Goal: Find specific page/section: Find specific page/section

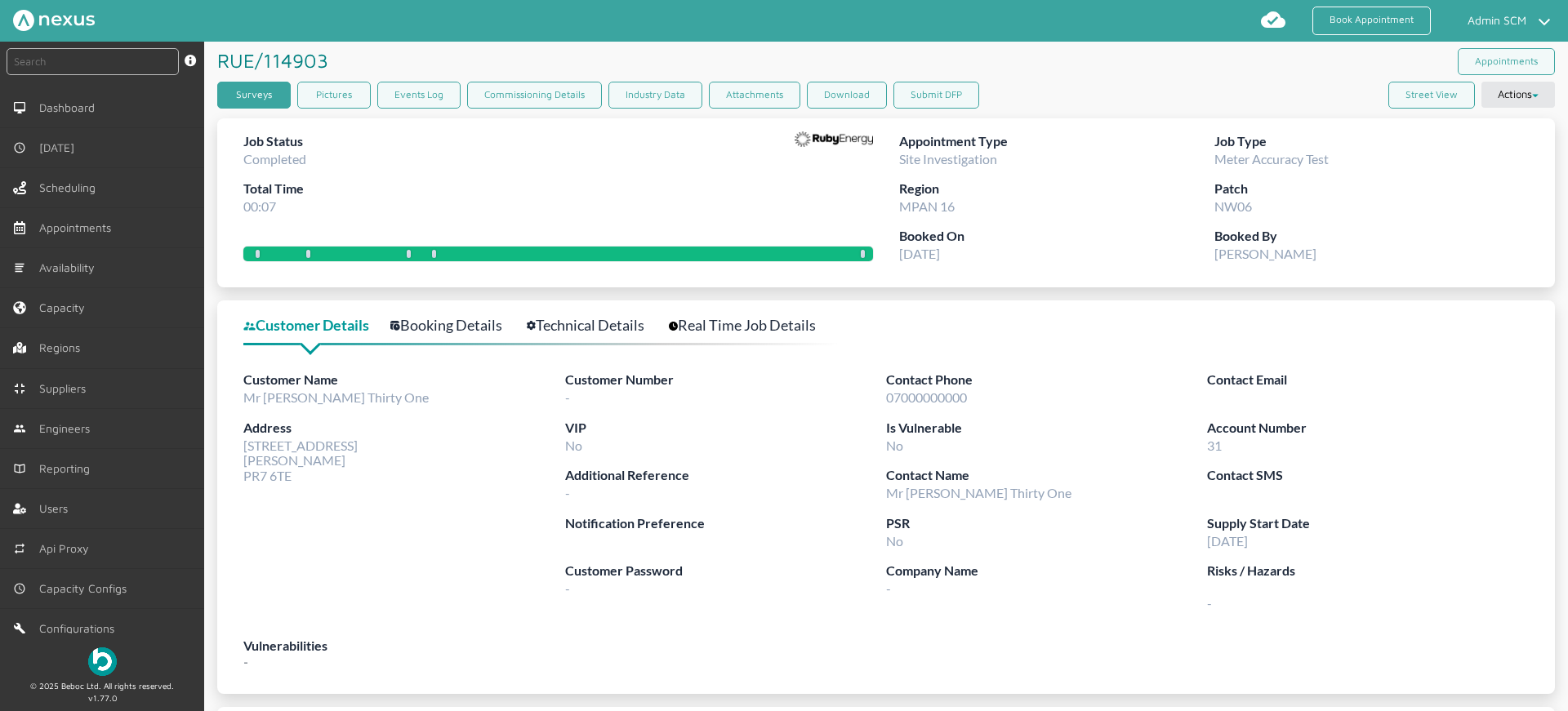
click at [271, 99] on link "Surveys" at bounding box center [254, 95] width 73 height 27
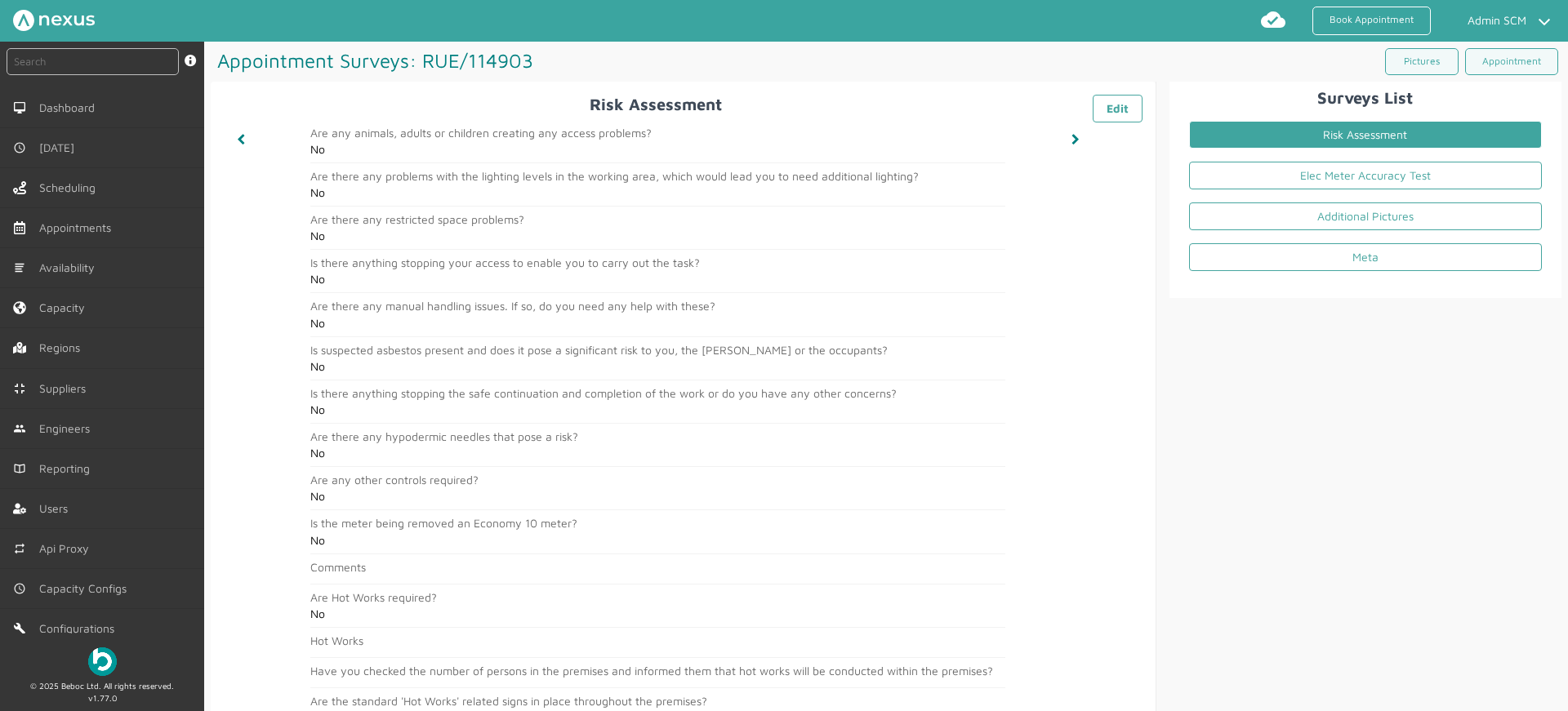
click at [1182, 269] on li "Meta" at bounding box center [1365, 261] width 379 height 41
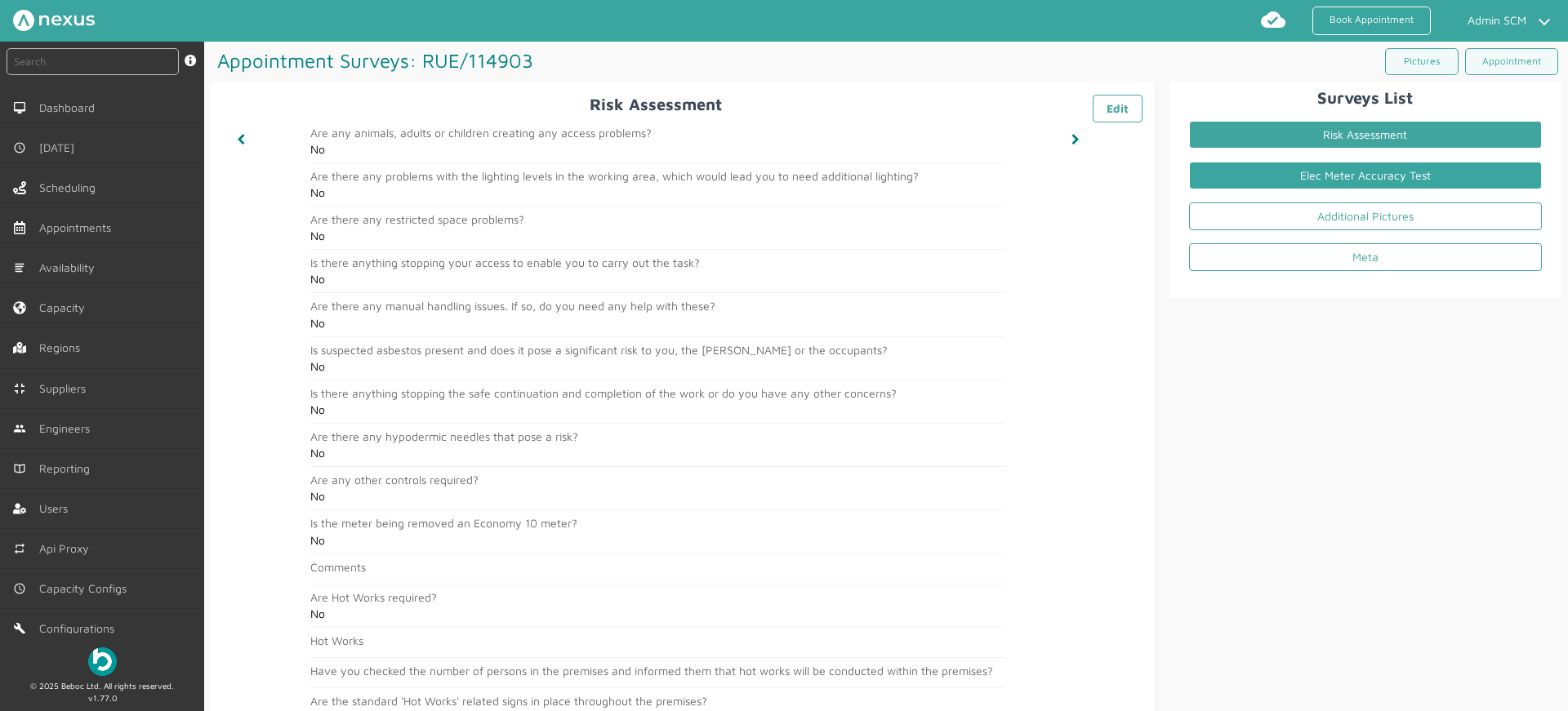
click at [1377, 182] on link "Elec Meter Accuracy Test" at bounding box center [1365, 175] width 353 height 27
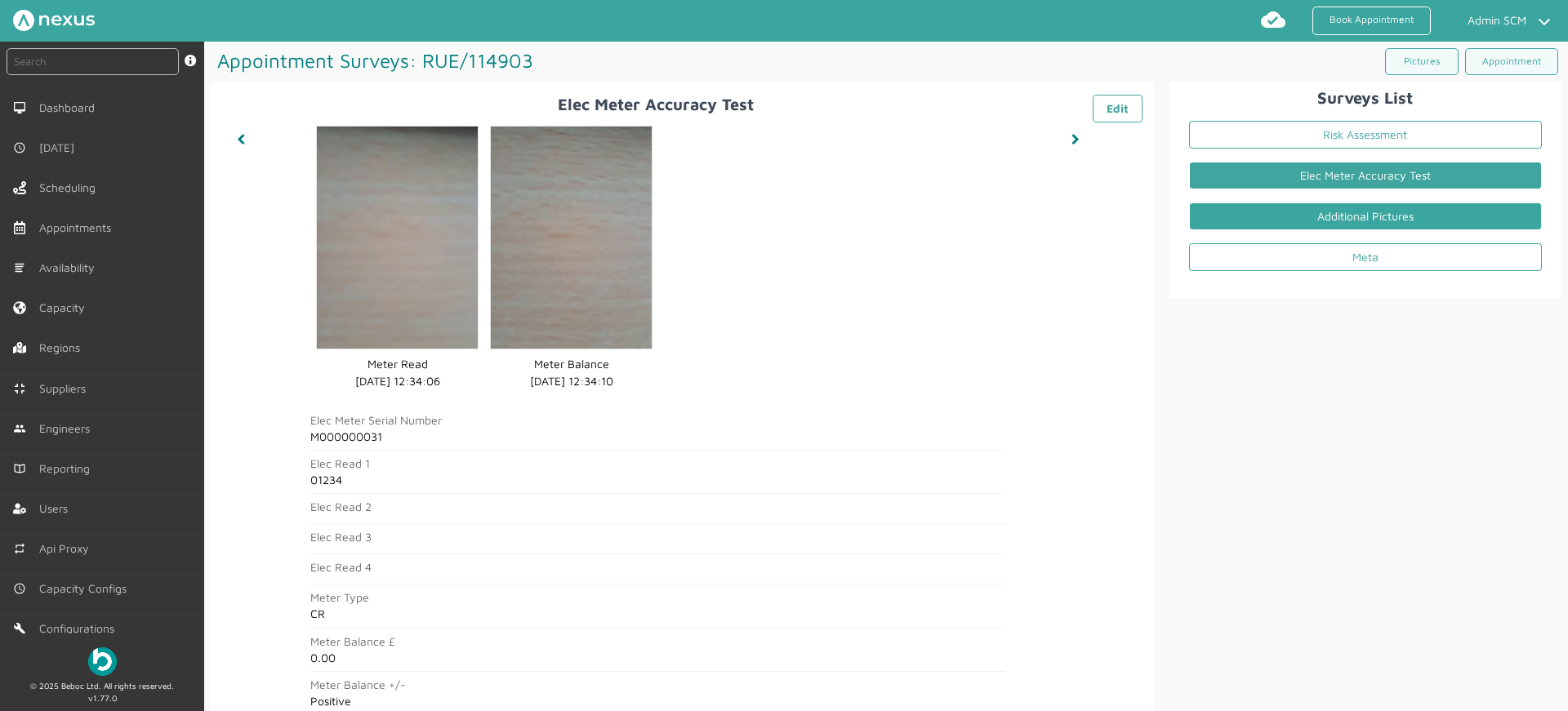
click at [1374, 226] on link "Additional Pictures" at bounding box center [1365, 216] width 353 height 27
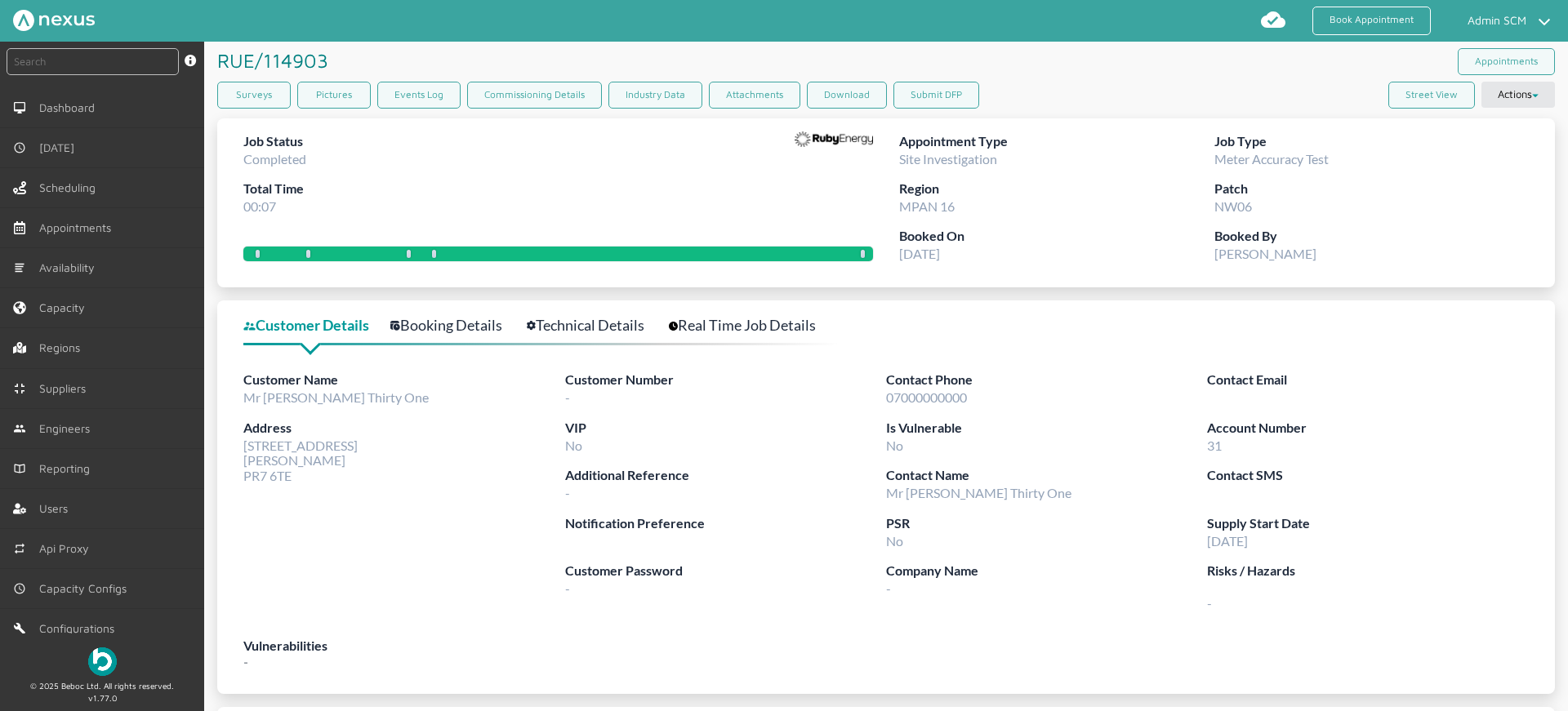
click at [254, 111] on div "Surveys" at bounding box center [257, 98] width 80 height 34
click at [253, 98] on link "Surveys" at bounding box center [254, 95] width 73 height 27
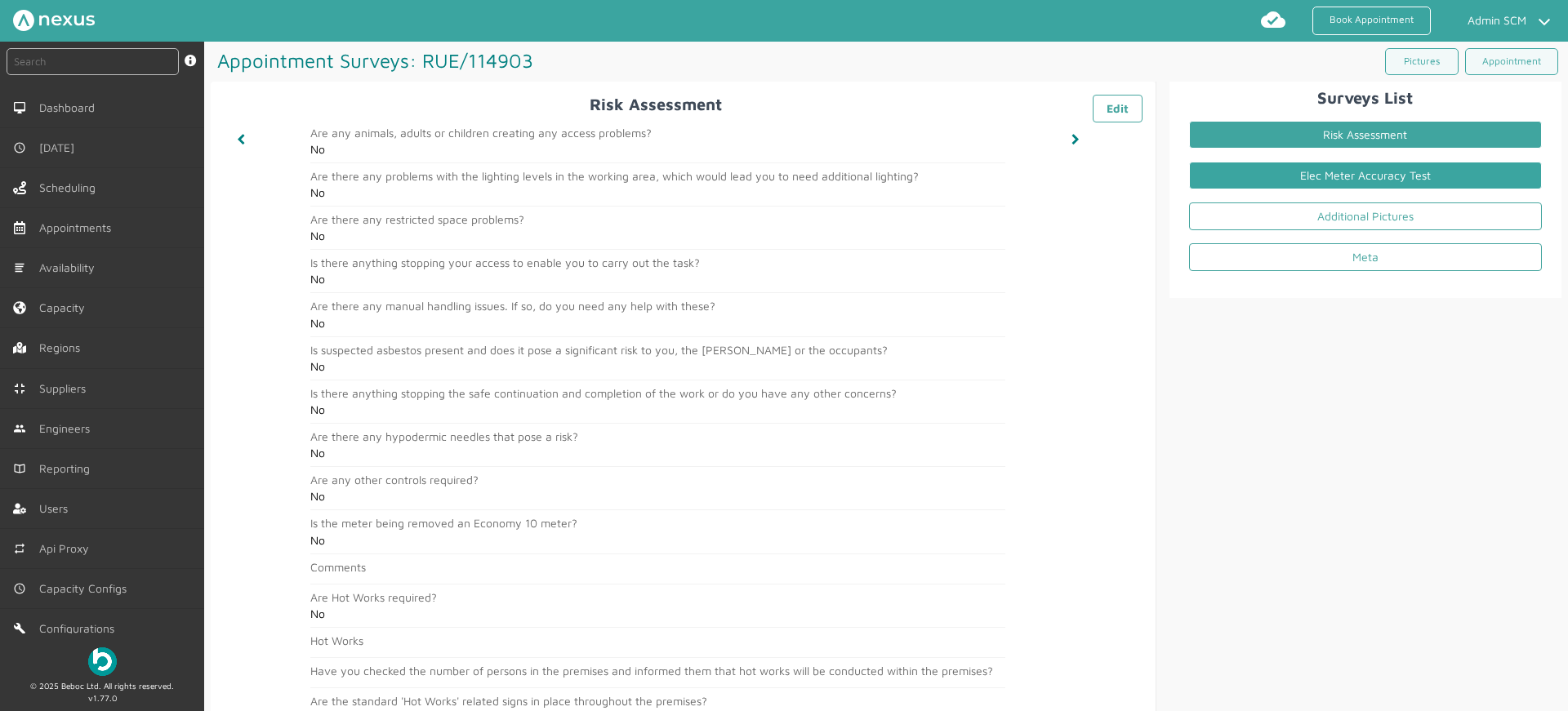
click at [1348, 171] on link "Elec Meter Accuracy Test" at bounding box center [1365, 175] width 353 height 27
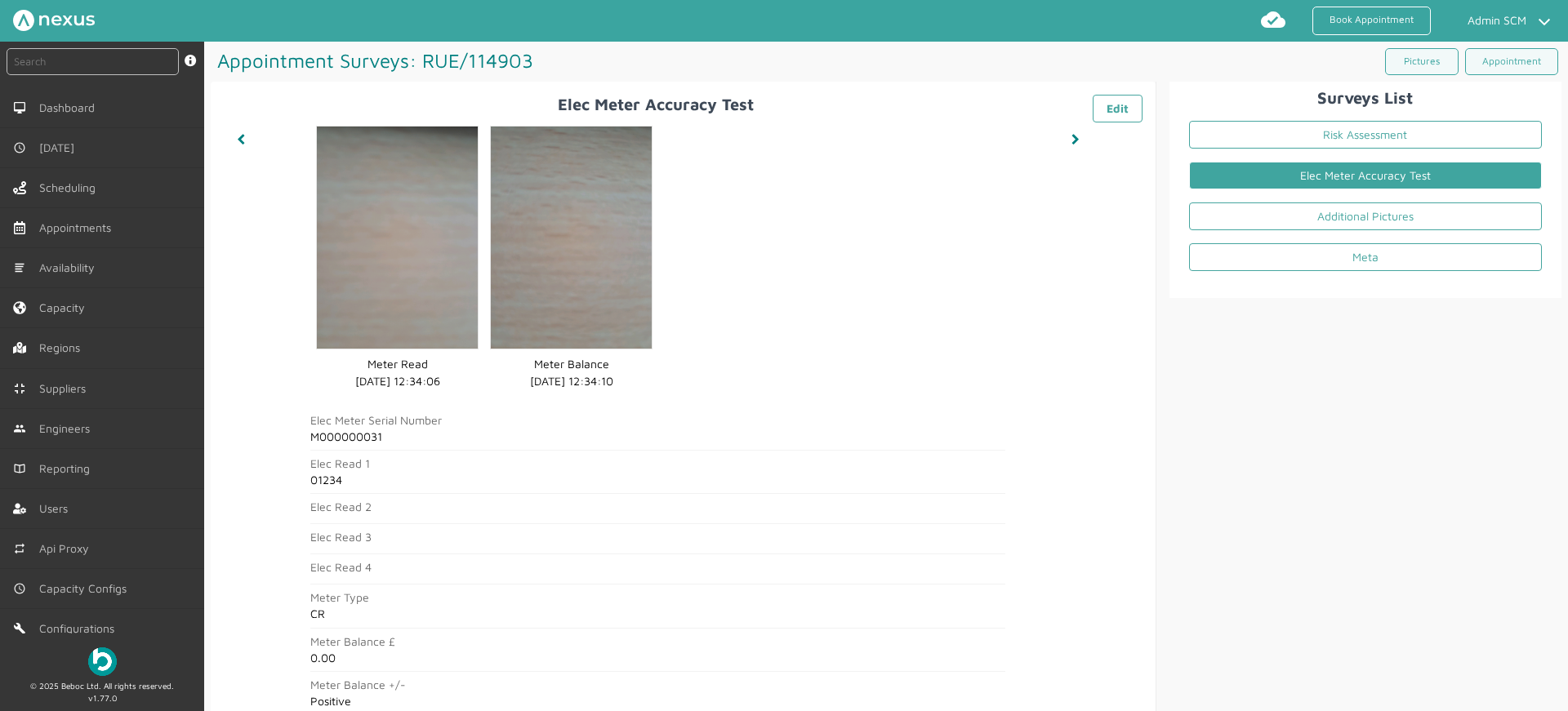
click at [1372, 231] on li "Additional Pictures" at bounding box center [1365, 219] width 379 height 41
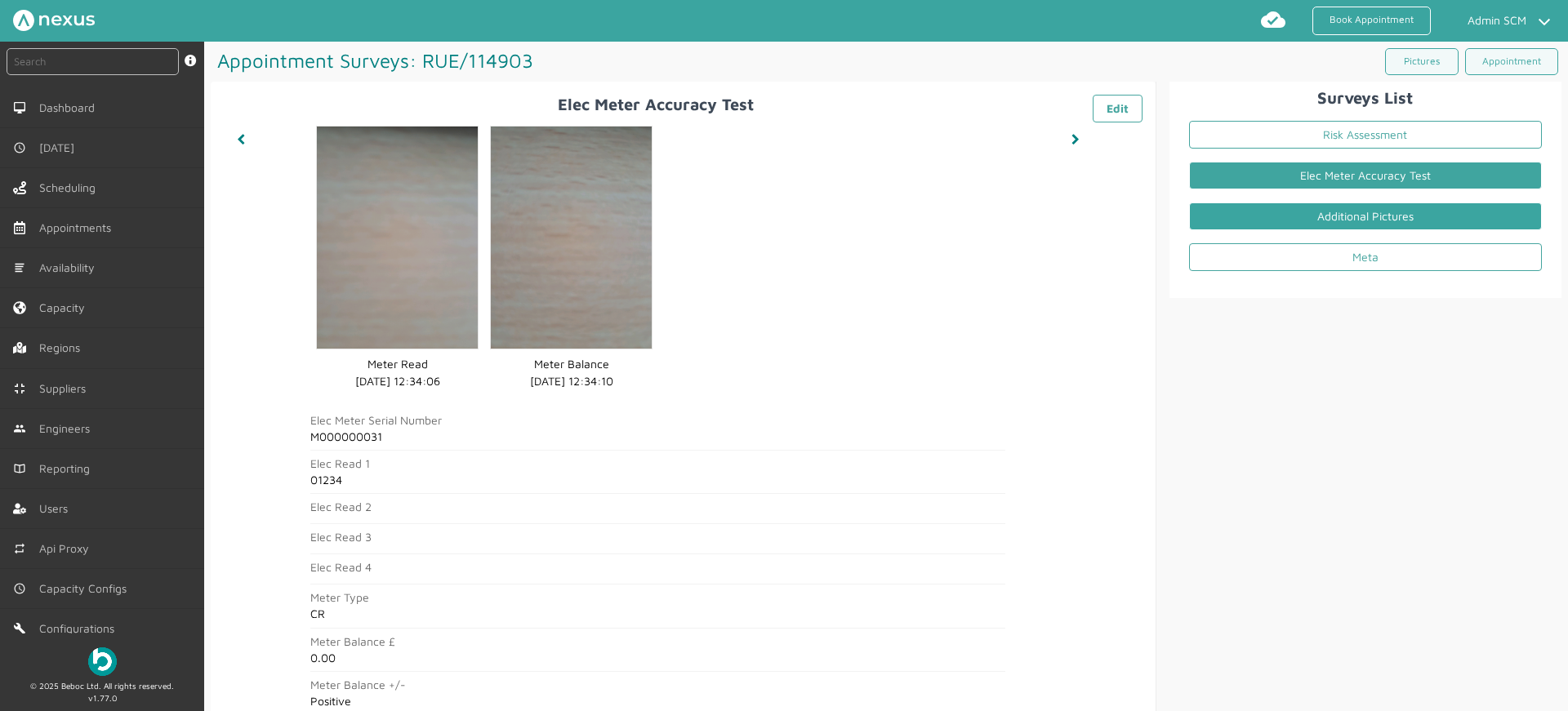
click at [1368, 225] on link "Additional Pictures" at bounding box center [1365, 216] width 353 height 27
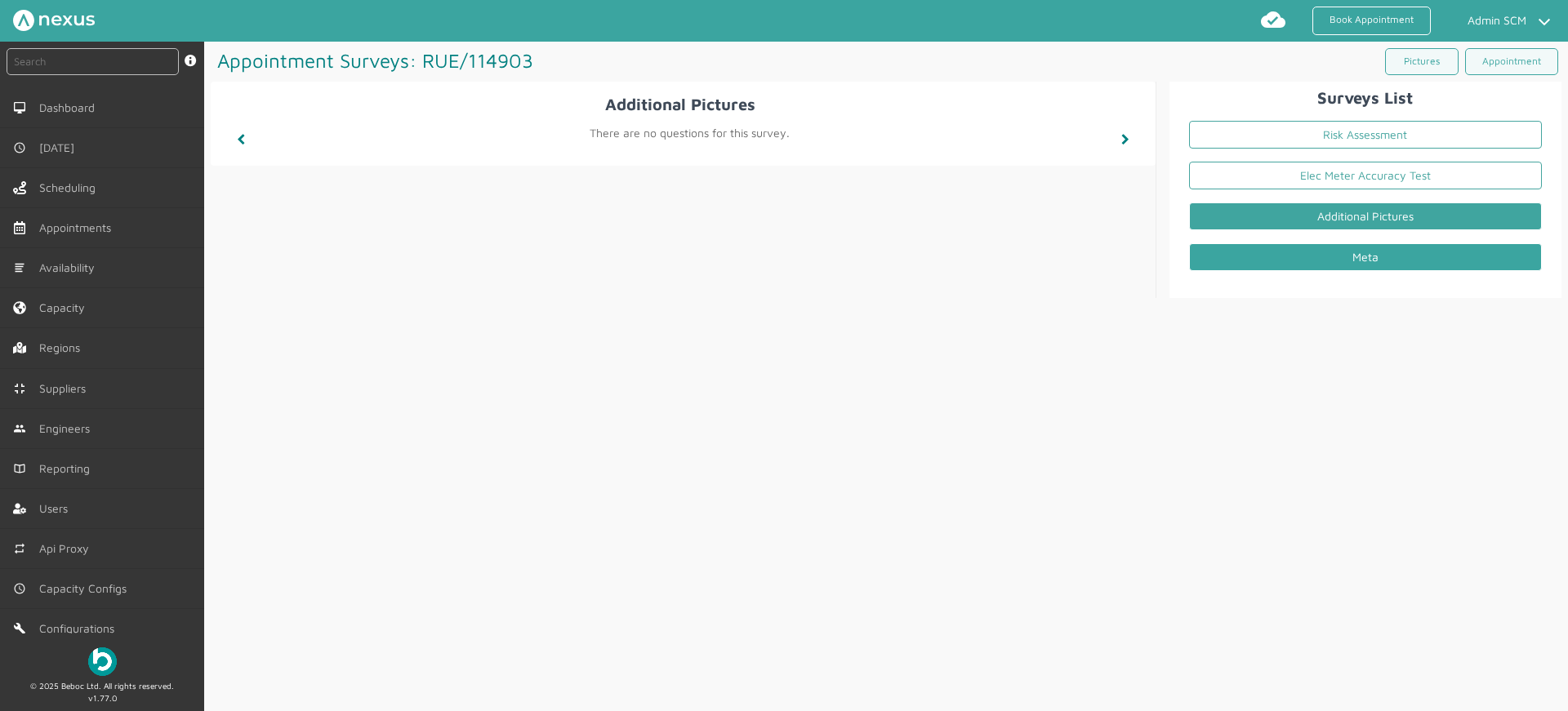
click at [1352, 271] on link "Meta" at bounding box center [1365, 256] width 353 height 27
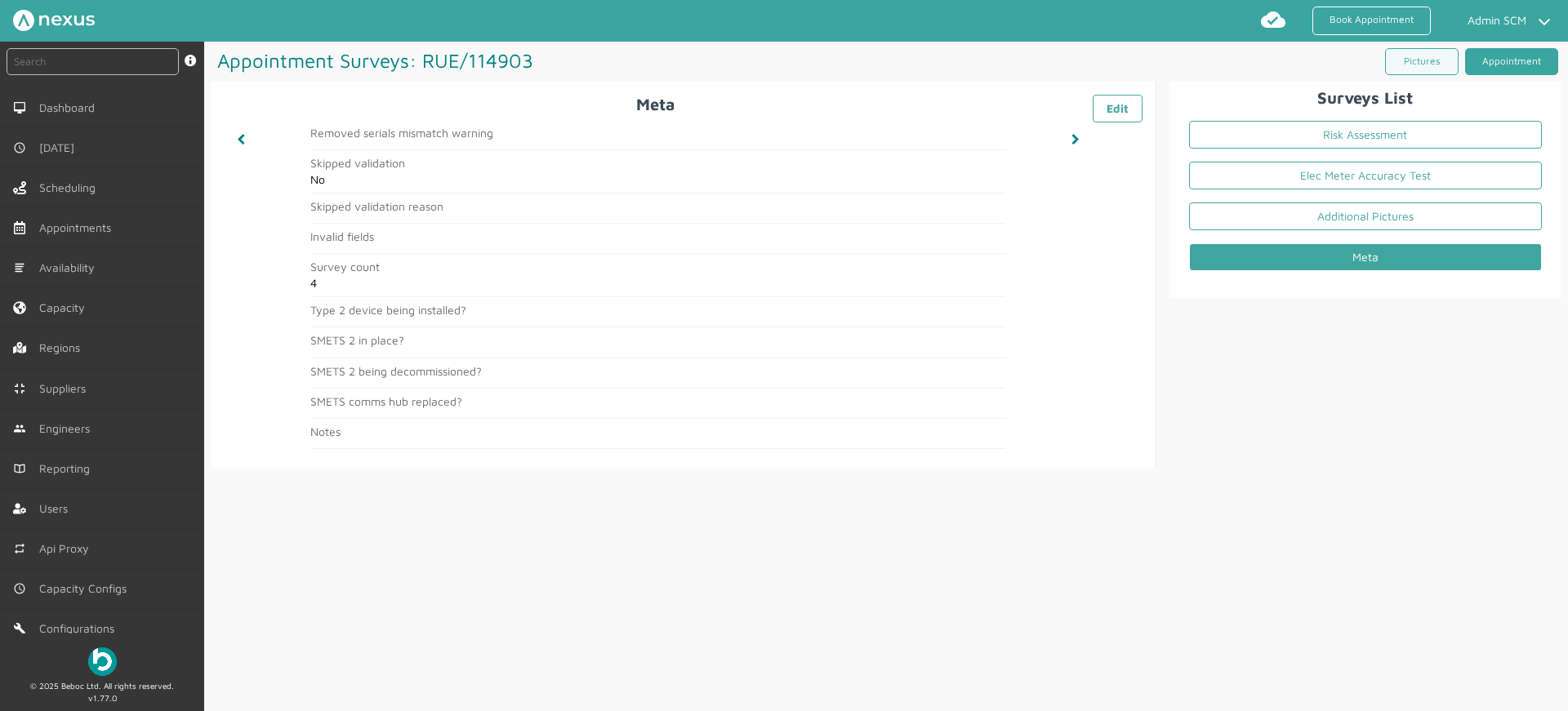
click at [1523, 64] on link "Appointment" at bounding box center [1511, 61] width 93 height 27
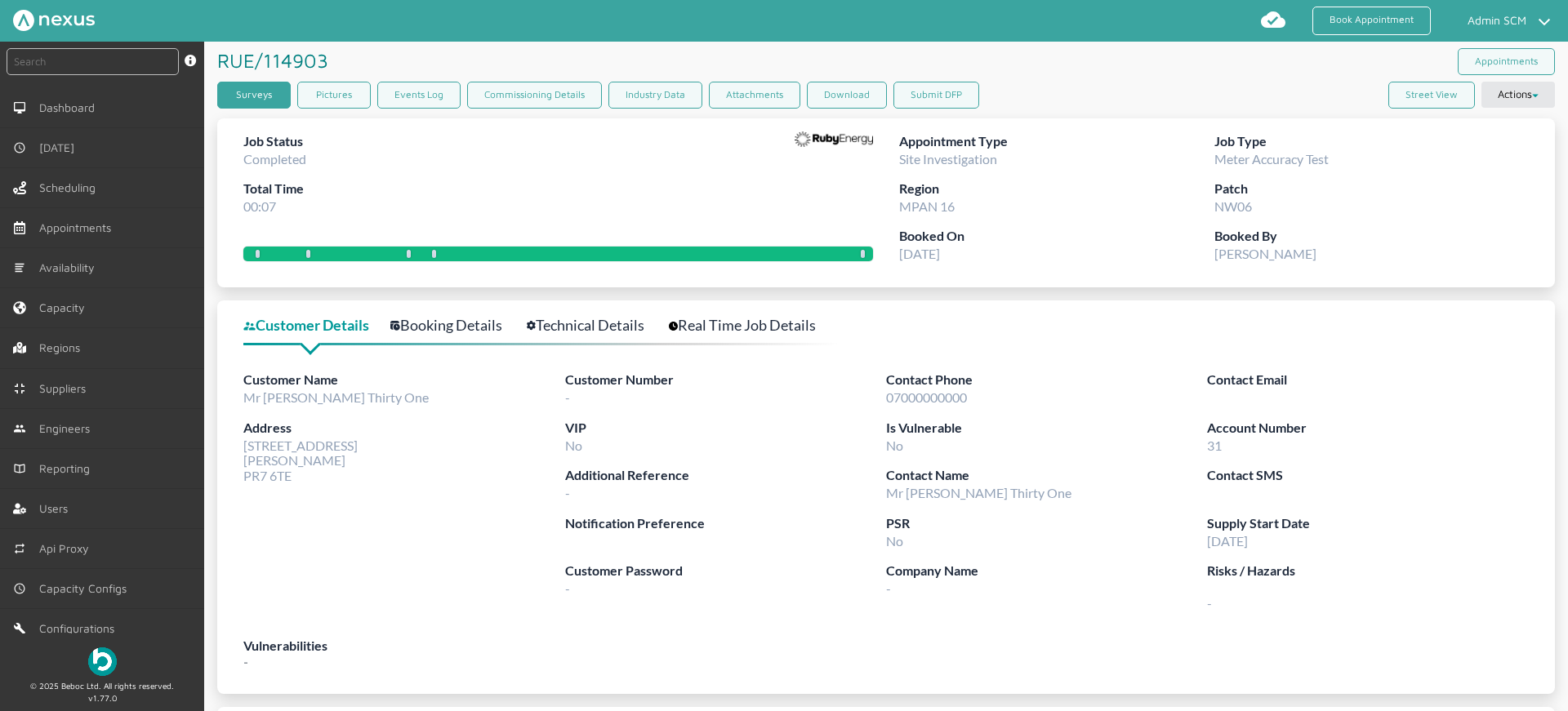
click at [279, 94] on link "Surveys" at bounding box center [254, 95] width 73 height 27
click at [241, 85] on link "Surveys" at bounding box center [254, 95] width 73 height 27
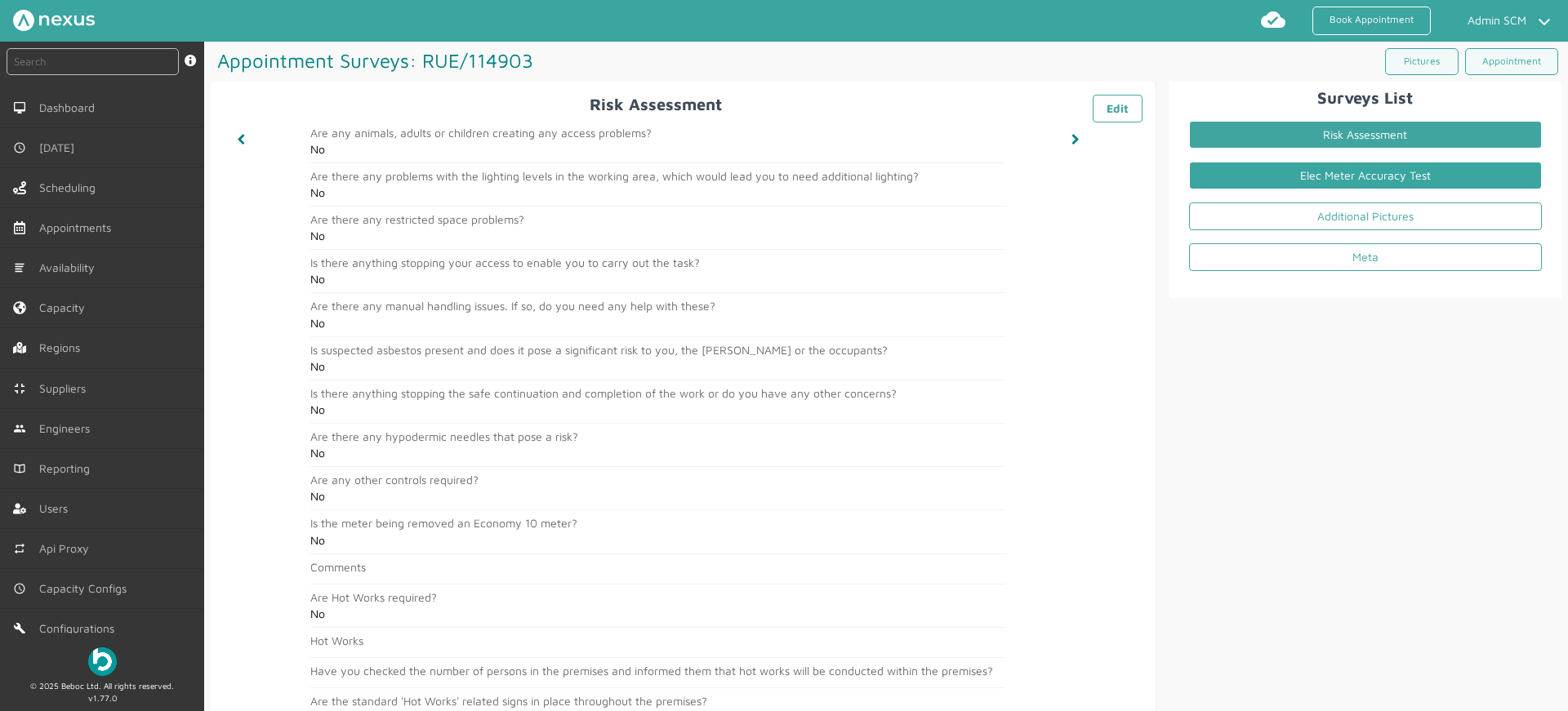
click at [1284, 176] on link "Elec Meter Accuracy Test" at bounding box center [1365, 175] width 353 height 27
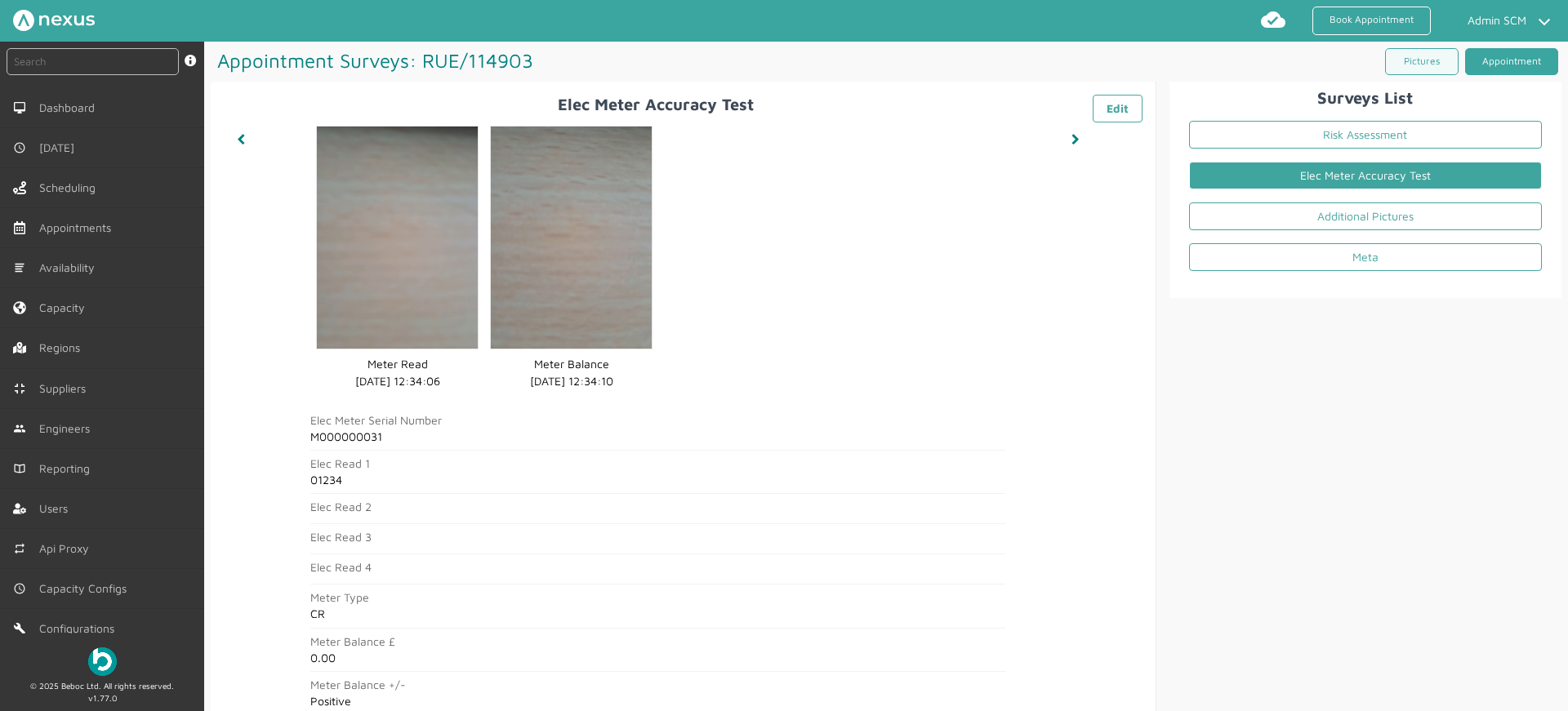
click at [1520, 62] on link "Appointment" at bounding box center [1511, 61] width 93 height 27
